Goal: Task Accomplishment & Management: Manage account settings

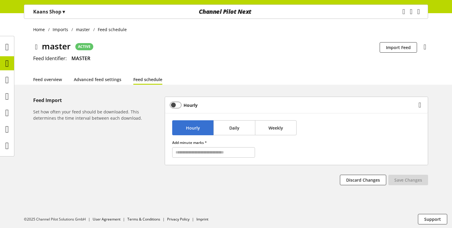
click at [325, 101] on div "Hourly" at bounding box center [296, 105] width 263 height 16
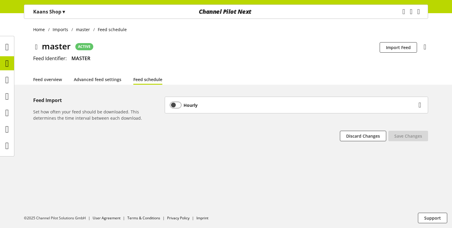
click at [320, 104] on div "Hourly" at bounding box center [293, 105] width 247 height 7
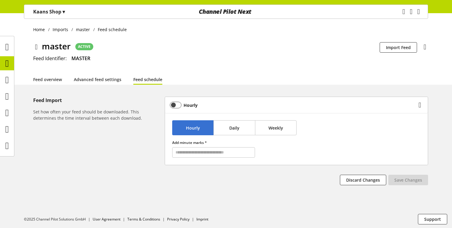
click at [219, 109] on div "Hourly" at bounding box center [296, 105] width 263 height 16
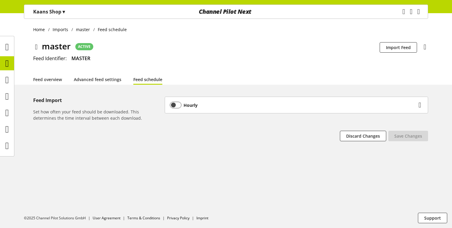
click at [210, 109] on div "Hourly" at bounding box center [296, 105] width 263 height 16
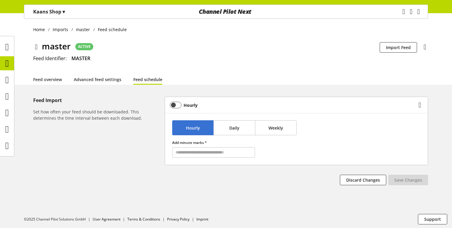
click at [210, 109] on div "Hourly" at bounding box center [296, 105] width 263 height 16
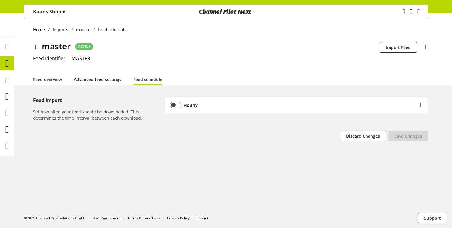
click at [110, 82] on link "Advanced feed settings" at bounding box center [98, 79] width 48 height 6
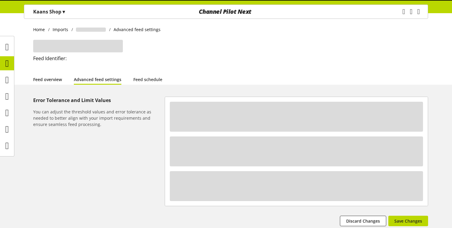
select select "********"
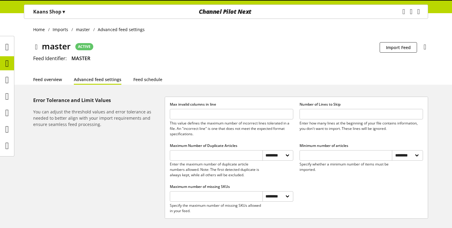
click at [58, 78] on link "Feed overview" at bounding box center [47, 79] width 29 height 6
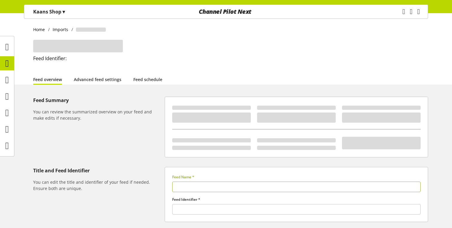
type input "******"
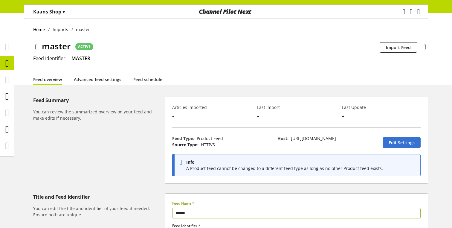
click at [247, 33] on div "Home Imports master master ACTIVE Schedulability is disabled for this feed Impo…" at bounding box center [226, 48] width 452 height 71
click at [277, 52] on div "master ACTIVE Schedulability is disabled for this feed Import Feed You don't ha…" at bounding box center [230, 47] width 395 height 15
click at [261, 45] on div "master ACTIVE Schedulability is disabled for this feed Import Feed You don't ha…" at bounding box center [230, 47] width 395 height 15
click at [138, 77] on link "Feed schedule" at bounding box center [147, 79] width 29 height 6
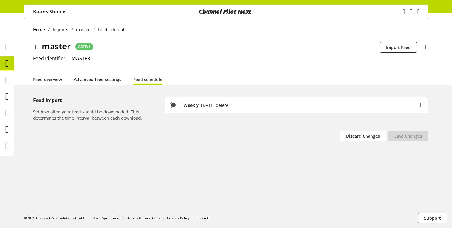
click at [108, 81] on link "Advanced feed settings" at bounding box center [98, 79] width 48 height 6
select select "********"
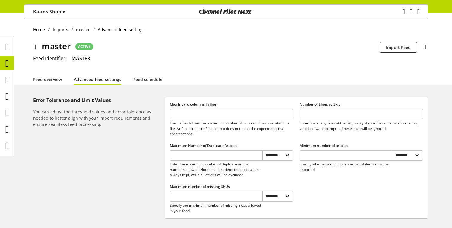
click at [147, 76] on link "Feed schedule" at bounding box center [147, 79] width 29 height 6
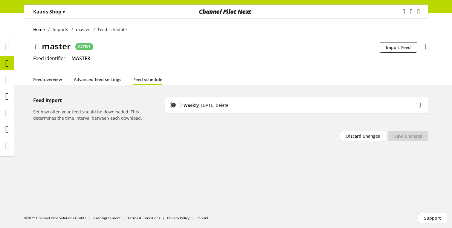
click at [224, 104] on div "Tomorrow delete" at bounding box center [214, 105] width 30 height 6
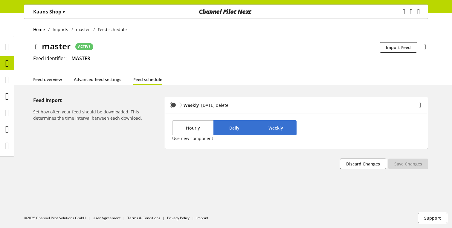
click at [226, 126] on button "Daily" at bounding box center [235, 127] width 42 height 15
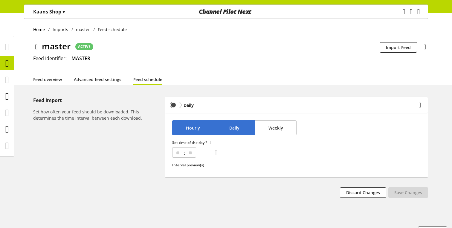
click at [204, 126] on button "Hourly" at bounding box center [193, 127] width 42 height 15
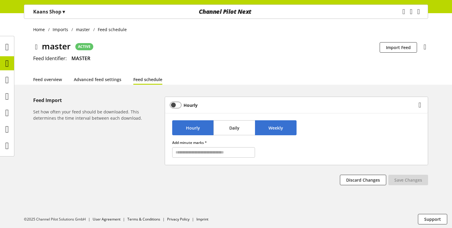
click at [263, 127] on button "Weekly" at bounding box center [276, 127] width 42 height 15
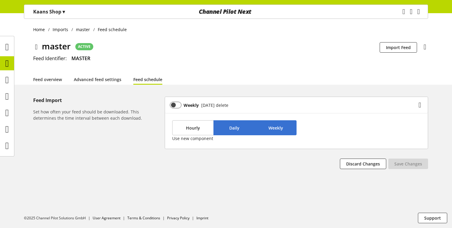
click at [230, 130] on span "Daily" at bounding box center [234, 128] width 10 height 6
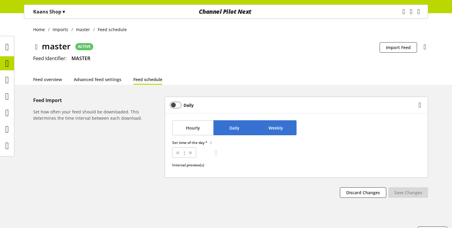
click at [276, 133] on button "Weekly" at bounding box center [276, 127] width 42 height 15
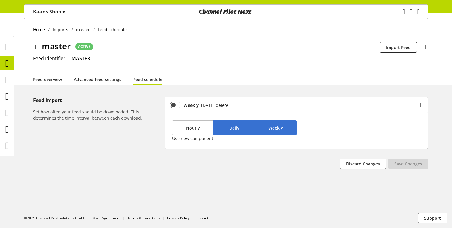
click at [237, 131] on button "Daily" at bounding box center [235, 127] width 42 height 15
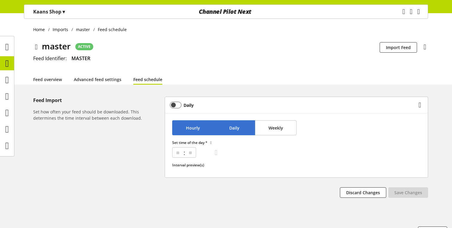
click at [195, 128] on span "Hourly" at bounding box center [193, 128] width 14 height 6
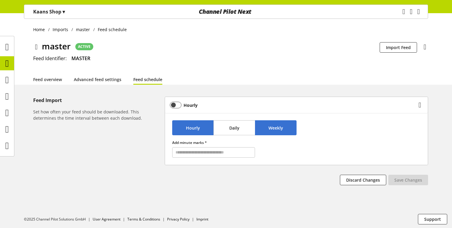
click at [276, 126] on span "Weekly" at bounding box center [276, 128] width 15 height 6
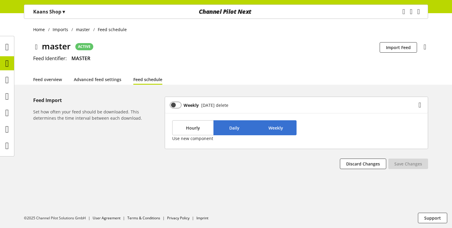
click at [237, 129] on span "Daily" at bounding box center [234, 128] width 10 height 6
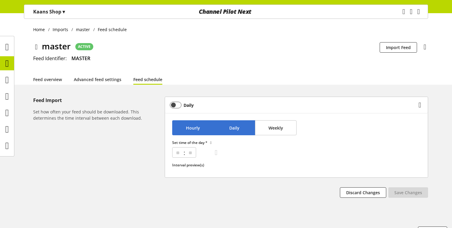
click at [201, 130] on button "Hourly" at bounding box center [193, 127] width 42 height 15
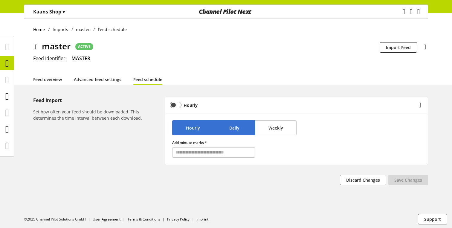
click at [223, 130] on button "Daily" at bounding box center [235, 127] width 42 height 15
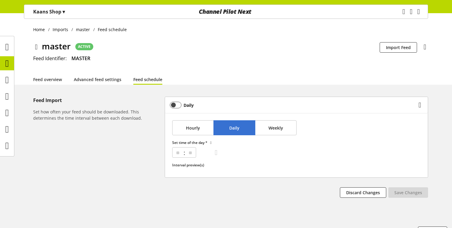
click at [254, 127] on button "Daily" at bounding box center [235, 127] width 42 height 15
click at [255, 127] on button "Daily" at bounding box center [235, 127] width 42 height 15
click at [259, 127] on button "Weekly" at bounding box center [276, 127] width 42 height 15
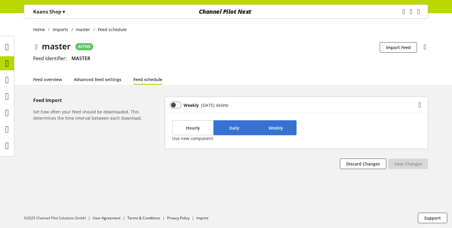
click at [234, 127] on span "Daily" at bounding box center [234, 128] width 10 height 6
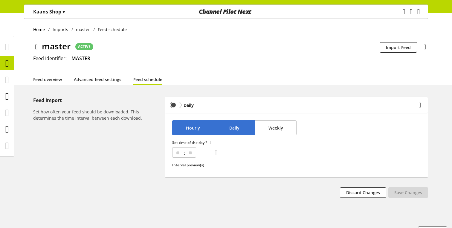
click at [190, 127] on span "Hourly" at bounding box center [193, 128] width 14 height 6
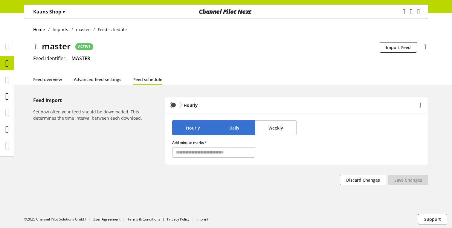
click at [231, 131] on button "Daily" at bounding box center [235, 127] width 42 height 15
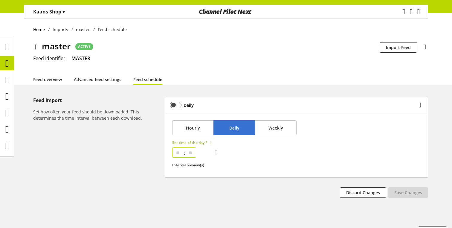
click at [177, 155] on select "** ** ** ** ** ** ** ** ** ** ** ** ** ** ** ** ** ** ** ** ** ** ** ** **" at bounding box center [178, 152] width 10 height 10
select select "*"
click at [173, 147] on select "** ** ** ** ** ** ** ** ** ** ** ** ** ** ** ** ** ** ** ** ** ** ** ** **" at bounding box center [178, 152] width 10 height 10
click at [195, 153] on select "** ** ** ** ** ** ** ** ** ** ** ** ** ** ** ** ** ** ** ** ** ** ** ** ** ** *…" at bounding box center [190, 152] width 10 height 10
select select "*"
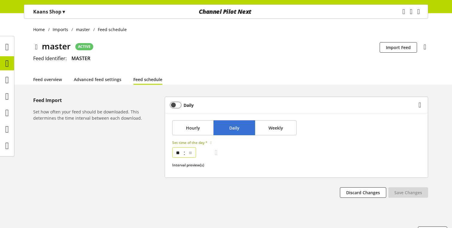
click at [187, 147] on select "** ** ** ** ** ** ** ** ** ** ** ** ** ** ** ** ** ** ** ** ** ** ** ** ** ** *…" at bounding box center [190, 152] width 10 height 10
click at [216, 153] on icon at bounding box center [216, 152] width 3 height 11
select select
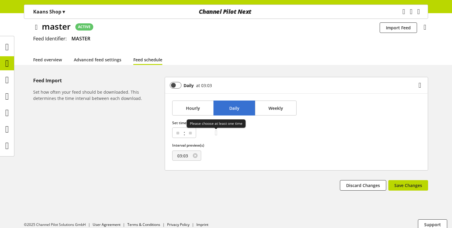
scroll to position [20, 0]
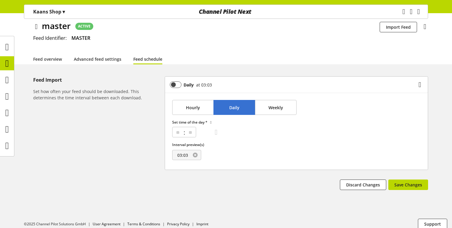
click at [195, 154] on link at bounding box center [195, 155] width 5 height 5
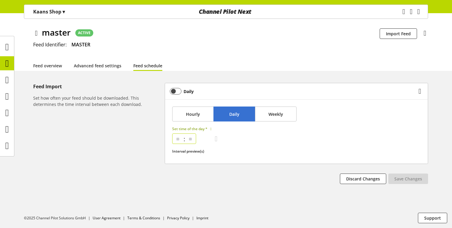
click at [176, 141] on select "** ** ** ** ** ** ** ** ** ** ** ** ** ** ** ** ** ** ** ** ** ** ** ** **" at bounding box center [178, 139] width 10 height 10
select select "*"
click at [173, 134] on select "** ** ** ** ** ** ** ** ** ** ** ** ** ** ** ** ** ** ** ** ** ** ** ** **" at bounding box center [178, 139] width 10 height 10
click at [190, 140] on select "** ** ** ** ** ** ** ** ** ** ** ** ** ** ** ** ** ** ** ** ** ** ** ** ** ** *…" at bounding box center [190, 139] width 10 height 10
select select "*"
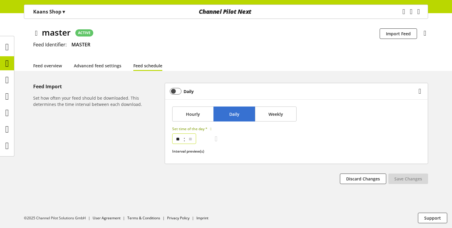
click at [187, 134] on select "** ** ** ** ** ** ** ** ** ** ** ** ** ** ** ** ** ** ** ** ** ** ** ** ** ** *…" at bounding box center [190, 139] width 10 height 10
click at [217, 138] on icon at bounding box center [216, 138] width 3 height 11
select select
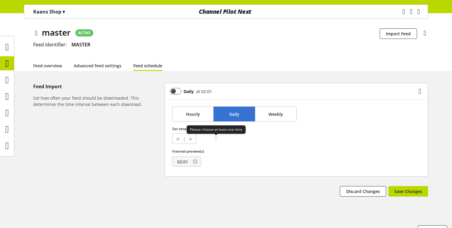
click at [217, 137] on div at bounding box center [216, 139] width 6 height 7
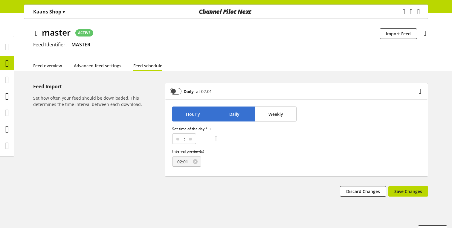
click at [179, 113] on button "Hourly" at bounding box center [193, 113] width 42 height 15
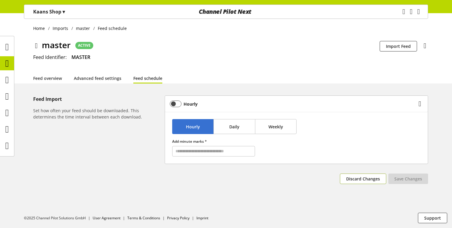
click at [373, 179] on span "Discard Changes" at bounding box center [363, 179] width 34 height 6
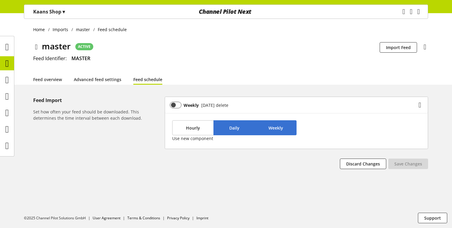
click at [239, 128] on span "Daily" at bounding box center [234, 128] width 10 height 6
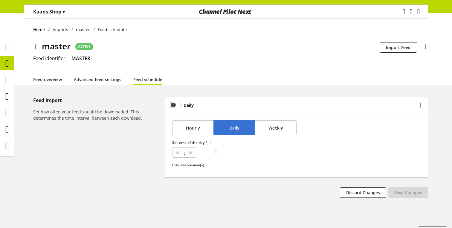
click at [214, 109] on div "Daily" at bounding box center [296, 105] width 263 height 16
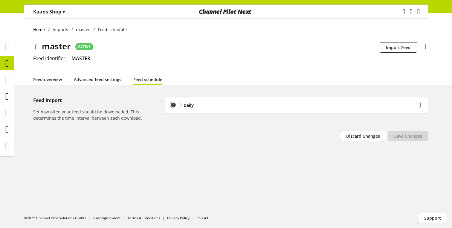
click at [103, 80] on link "Advanced feed settings" at bounding box center [98, 79] width 48 height 6
select select "********"
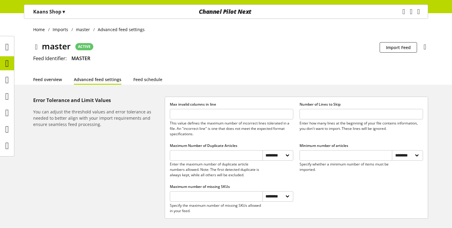
click at [55, 80] on link "Feed overview" at bounding box center [47, 79] width 29 height 6
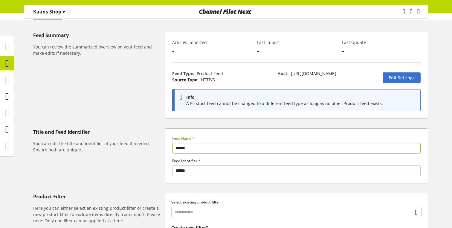
scroll to position [65, 0]
click at [410, 77] on span "Edit Settings" at bounding box center [402, 77] width 26 height 6
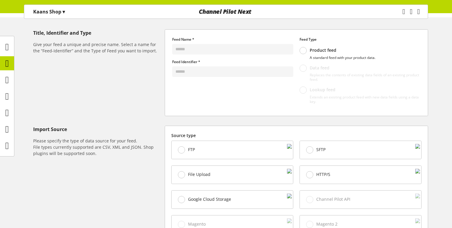
scroll to position [66, 0]
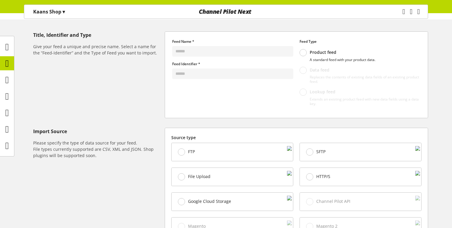
scroll to position [65, 0]
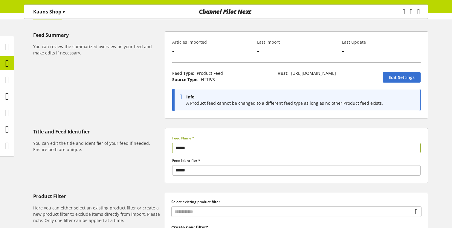
click at [306, 75] on span "https://www.wissenschaft-shop.de/export/gmc/wissenschaft-shop.csv" at bounding box center [313, 73] width 45 height 6
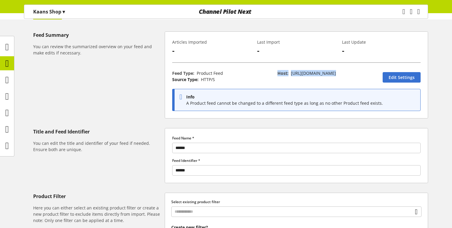
click at [306, 75] on span "https://www.wissenschaft-shop.de/export/gmc/wissenschaft-shop.csv" at bounding box center [313, 73] width 45 height 6
click at [293, 75] on span "https://www.wissenschaft-shop.de/export/gmc/wissenschaft-shop.csv" at bounding box center [313, 73] width 45 height 6
drag, startPoint x: 297, startPoint y: 74, endPoint x: 448, endPoint y: 98, distance: 153.2
click at [448, 98] on div "Feed Summary You can review the summarized overview on your feed and make edits…" at bounding box center [226, 166] width 452 height 271
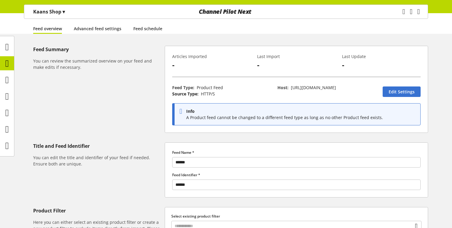
click at [152, 115] on div "Feed Summary You can review the summarized overview on your feed and make edits…" at bounding box center [99, 89] width 132 height 87
click at [12, 43] on div at bounding box center [7, 47] width 14 height 14
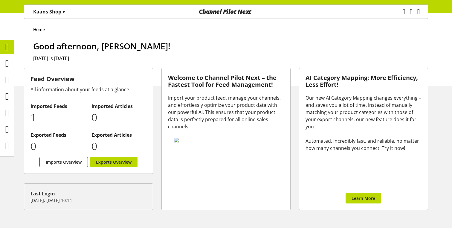
click at [418, 8] on icon "main navigation" at bounding box center [419, 11] width 3 height 11
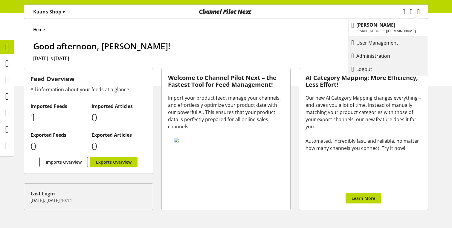
click at [372, 52] on p "Administration" at bounding box center [380, 55] width 46 height 7
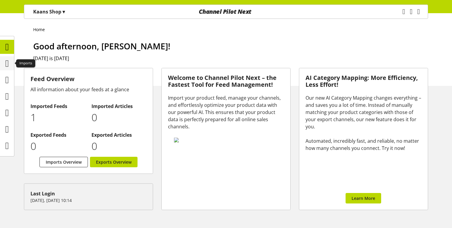
click at [8, 64] on icon at bounding box center [7, 63] width 4 height 12
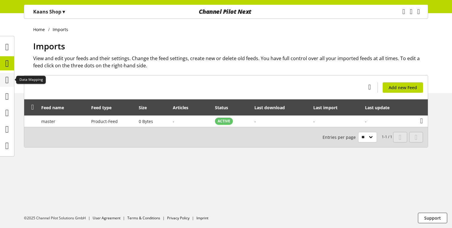
click at [9, 79] on icon at bounding box center [7, 80] width 4 height 12
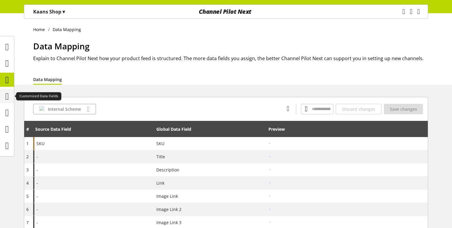
click at [7, 96] on icon at bounding box center [7, 96] width 4 height 12
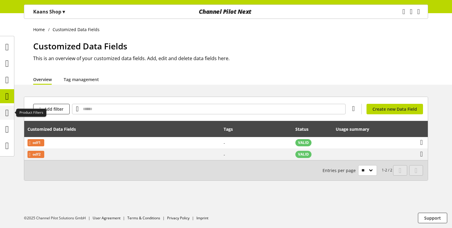
click at [7, 107] on icon at bounding box center [7, 113] width 4 height 12
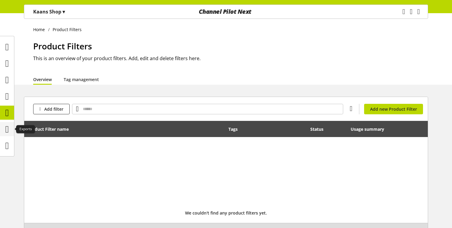
click at [9, 127] on icon at bounding box center [7, 129] width 4 height 12
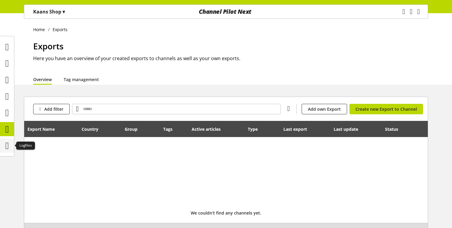
click at [7, 144] on icon at bounding box center [7, 146] width 4 height 12
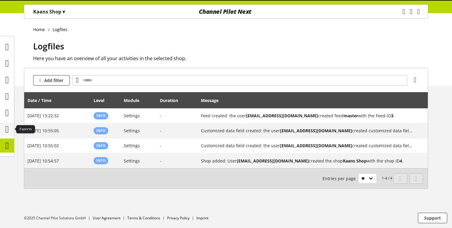
click at [9, 130] on icon at bounding box center [7, 129] width 4 height 12
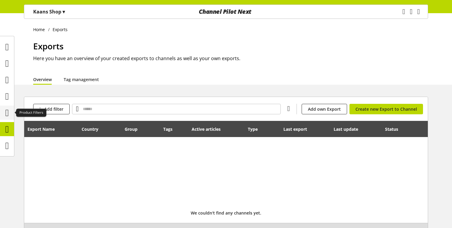
click at [9, 115] on icon at bounding box center [7, 113] width 4 height 12
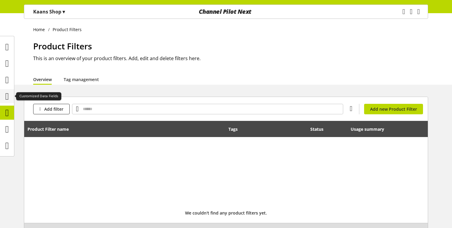
click at [9, 95] on icon at bounding box center [7, 96] width 4 height 12
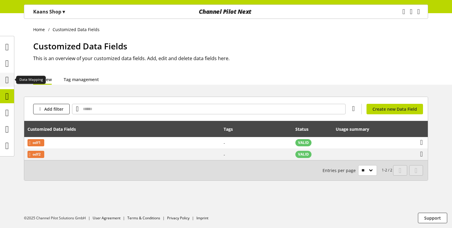
click at [7, 75] on icon at bounding box center [7, 80] width 4 height 12
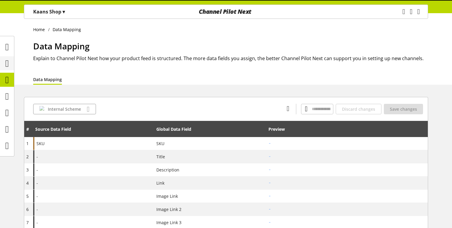
click at [7, 64] on icon at bounding box center [7, 63] width 4 height 12
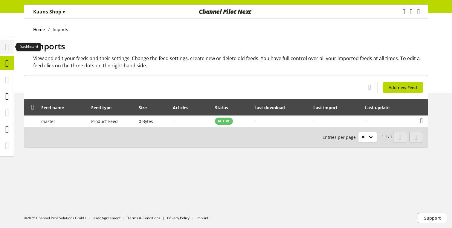
click at [7, 48] on icon at bounding box center [7, 47] width 4 height 12
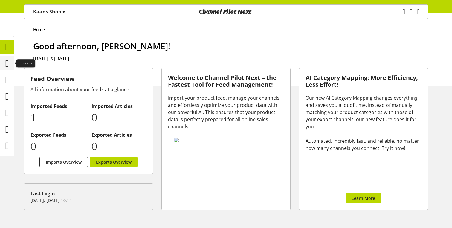
click at [8, 57] on div at bounding box center [7, 63] width 14 height 14
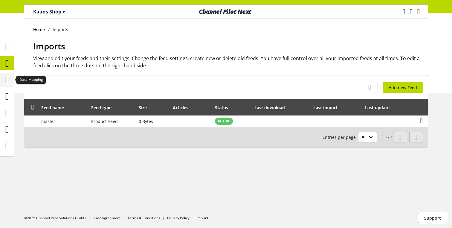
click at [9, 79] on icon at bounding box center [7, 80] width 4 height 12
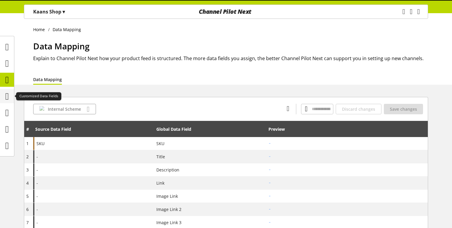
click at [6, 95] on icon at bounding box center [7, 96] width 4 height 12
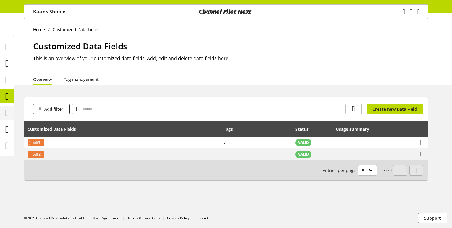
click at [6, 111] on icon at bounding box center [7, 113] width 4 height 12
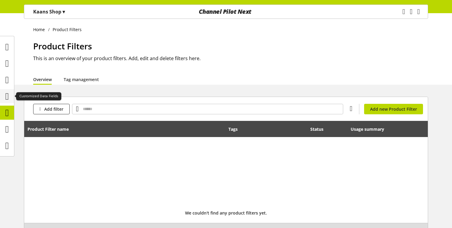
click at [7, 96] on icon at bounding box center [7, 96] width 4 height 12
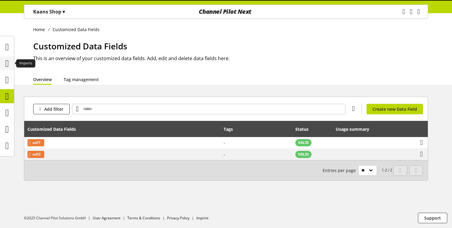
click at [7, 64] on icon at bounding box center [7, 63] width 4 height 12
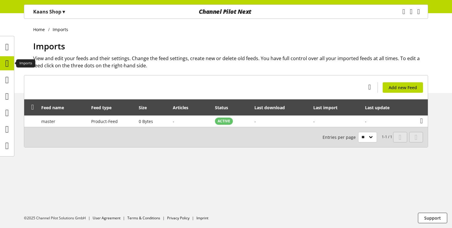
click at [7, 64] on icon at bounding box center [7, 63] width 4 height 12
click at [9, 82] on icon at bounding box center [7, 80] width 4 height 12
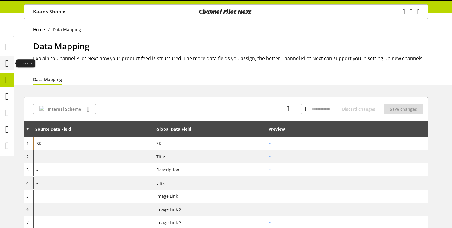
click at [9, 62] on icon at bounding box center [7, 63] width 4 height 12
